Goal: Task Accomplishment & Management: Use online tool/utility

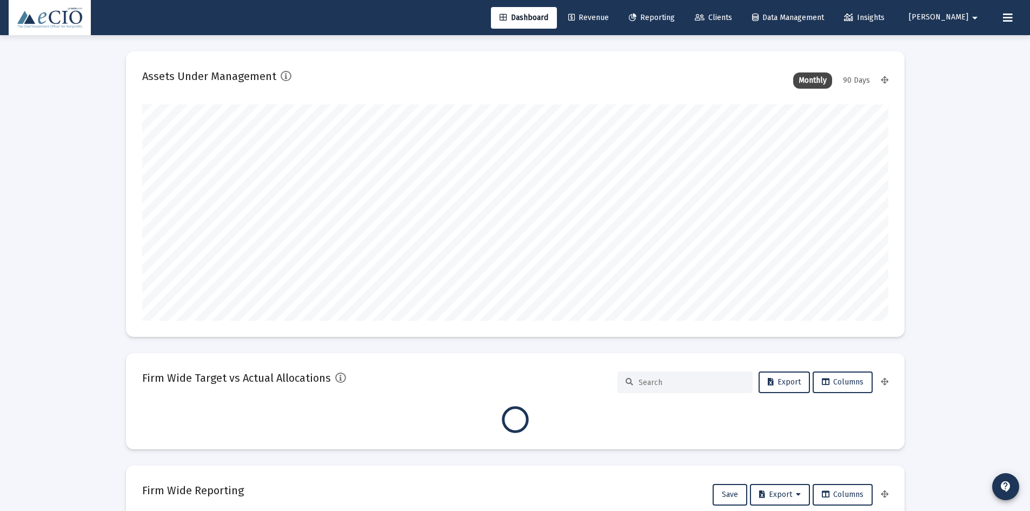
scroll to position [216, 746]
type input "[DATE]"
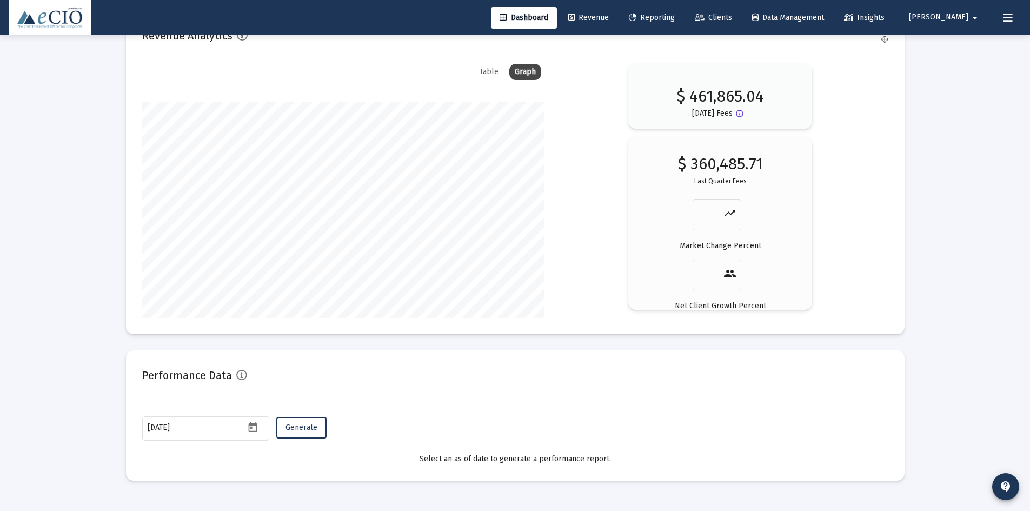
scroll to position [1804, 0]
click at [298, 428] on span "Generate" at bounding box center [301, 424] width 32 height 9
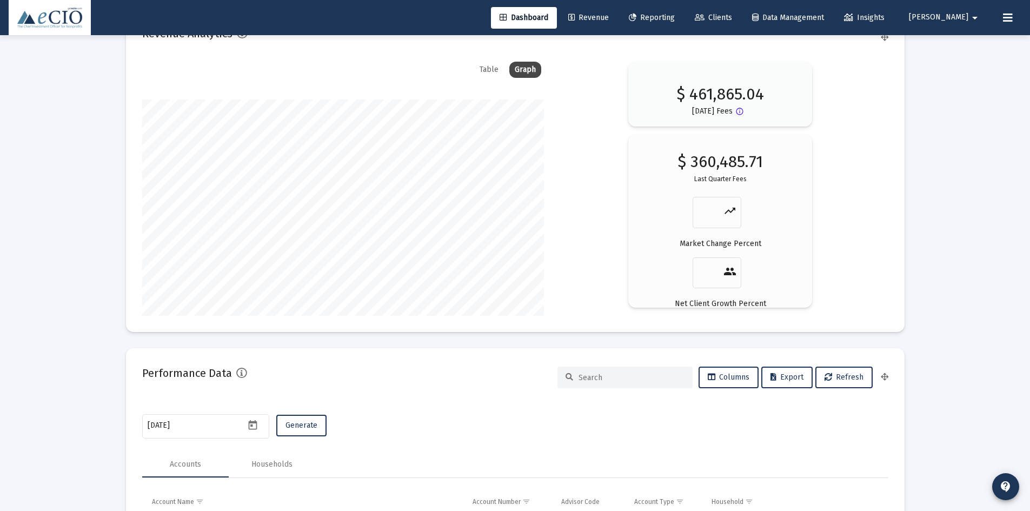
scroll to position [2101, 0]
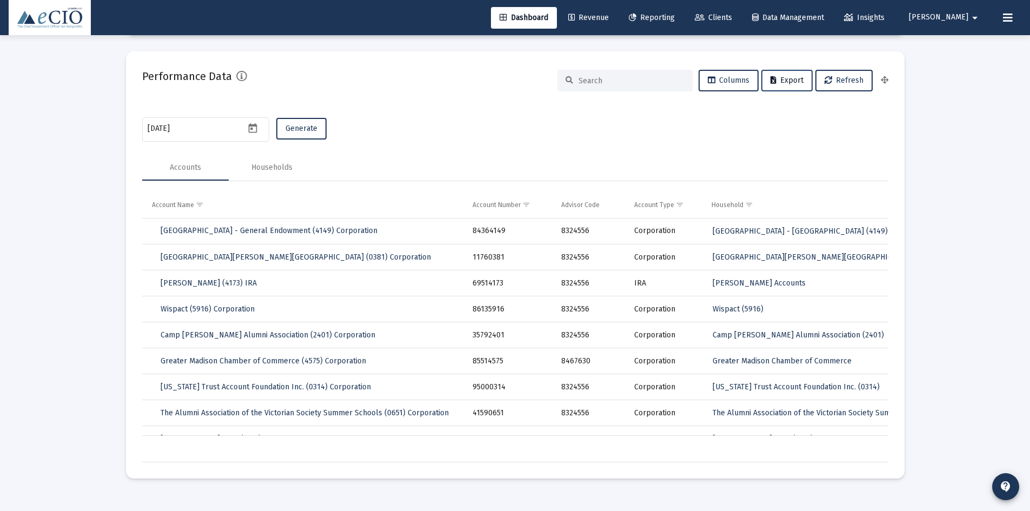
click at [784, 76] on span "Export" at bounding box center [786, 80] width 33 height 9
click at [280, 172] on div "Households" at bounding box center [271, 167] width 41 height 11
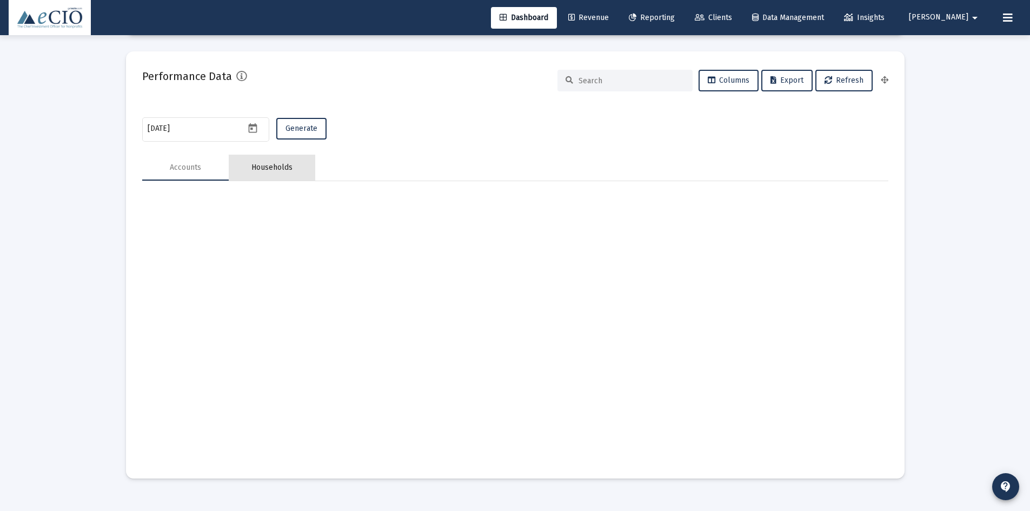
scroll to position [1911, 0]
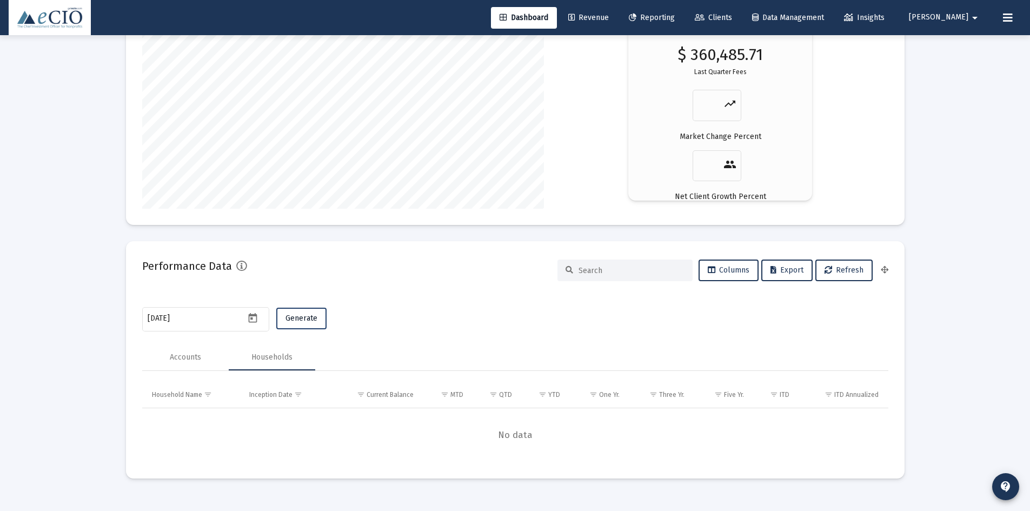
click at [292, 312] on button "Generate" at bounding box center [301, 319] width 50 height 22
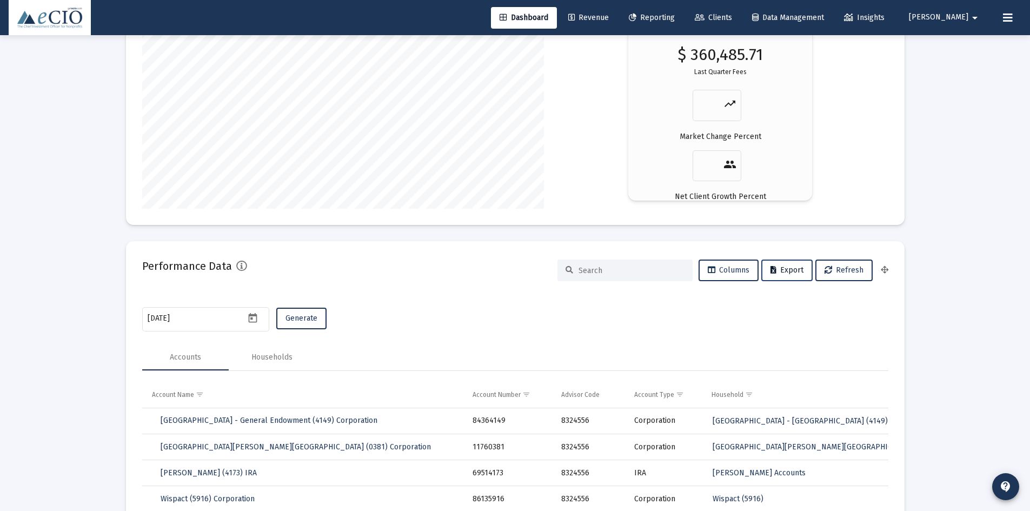
click at [780, 275] on button "Export" at bounding box center [786, 270] width 51 height 22
